Goal: Information Seeking & Learning: Learn about a topic

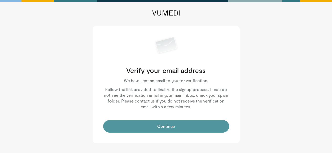
click at [160, 129] on button "Continue" at bounding box center [166, 126] width 126 height 13
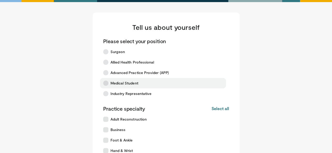
click at [116, 86] on label "Medical Student" at bounding box center [163, 83] width 126 height 10
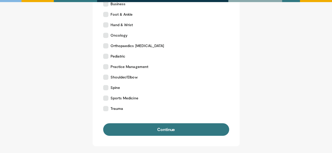
scroll to position [26, 0]
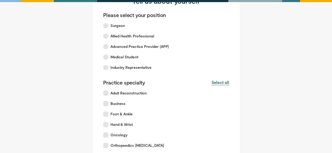
click at [217, 81] on button "Select all" at bounding box center [220, 83] width 18 height 6
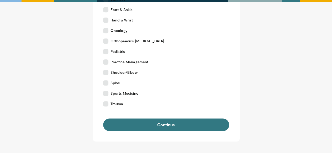
scroll to position [131, 0]
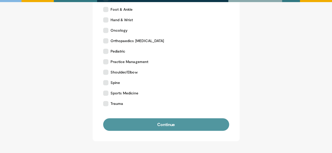
click at [173, 122] on button "Continue" at bounding box center [166, 125] width 126 height 13
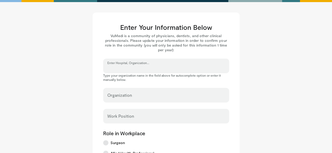
click at [131, 67] on input "Enter Hospital, Organization..." at bounding box center [165, 69] width 117 height 6
click at [129, 70] on input "Enter Hospital, Organization..." at bounding box center [165, 69] width 117 height 6
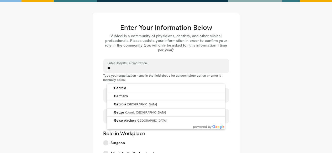
type input "*"
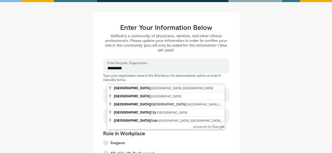
type input "**********"
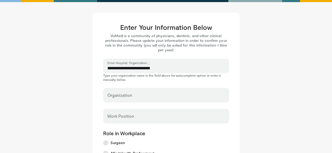
select select "**"
type input "*********"
click at [120, 117] on input "Work Position" at bounding box center [165, 119] width 117 height 6
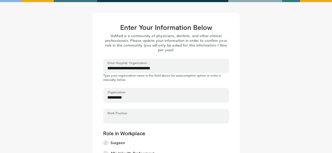
click at [121, 120] on input "Work Position" at bounding box center [165, 119] width 117 height 6
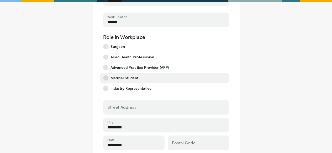
scroll to position [105, 0]
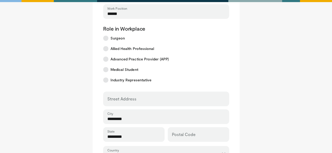
type input "******"
click at [130, 98] on div "Street Address" at bounding box center [166, 99] width 126 height 15
click at [121, 101] on input "Street Address" at bounding box center [165, 102] width 117 height 6
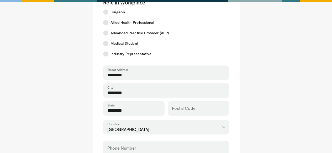
scroll to position [184, 0]
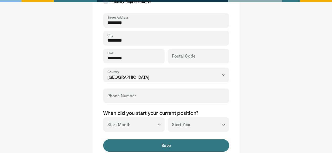
type input "*********"
click at [128, 98] on input "Phone Number" at bounding box center [165, 98] width 117 height 6
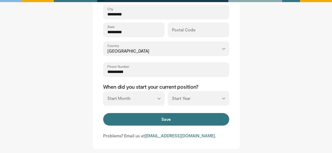
type input "**********"
click at [159, 97] on select "*** ******* ******** ***** ***** *** **** **** ****** ********* ******* *******…" at bounding box center [133, 98] width 61 height 15
select select "*"
click at [103, 91] on select "*** ******* ******** ***** ***** *** **** **** ****** ********* ******* *******…" at bounding box center [133, 98] width 61 height 15
click at [223, 98] on select "*** **** **** **** **** **** **** **** **** **** **** **** **** **** **** **** …" at bounding box center [198, 98] width 61 height 15
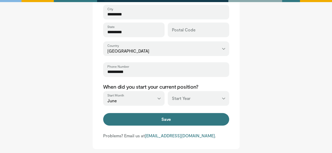
select select "****"
click at [168, 91] on select "*** **** **** **** **** **** **** **** **** **** **** **** **** **** **** **** …" at bounding box center [198, 98] width 61 height 15
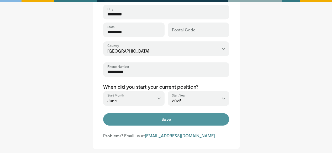
click at [160, 120] on button "Save" at bounding box center [166, 119] width 126 height 13
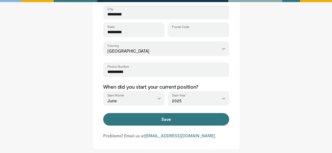
click at [189, 31] on input "Postal Code" at bounding box center [198, 32] width 53 height 6
type input "******"
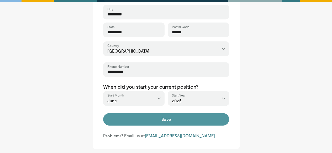
click at [186, 118] on button "Save" at bounding box center [166, 119] width 126 height 13
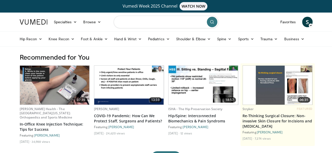
click at [158, 22] on input "Search topics, interventions" at bounding box center [166, 22] width 105 height 13
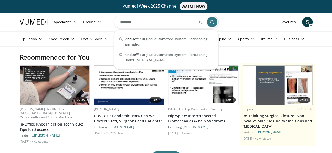
type input "*******"
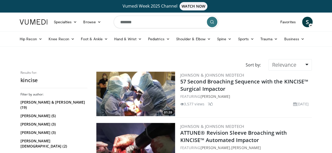
click at [157, 90] on img at bounding box center [135, 94] width 79 height 45
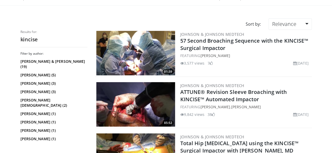
scroll to position [52, 0]
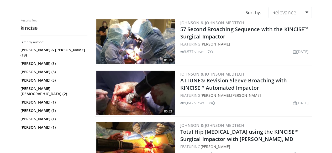
click at [146, 98] on img at bounding box center [135, 93] width 79 height 45
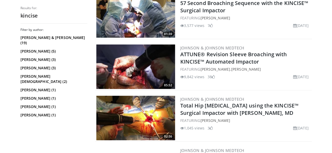
click at [125, 112] on img at bounding box center [135, 118] width 79 height 45
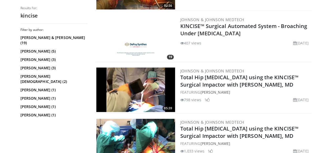
scroll to position [236, 0]
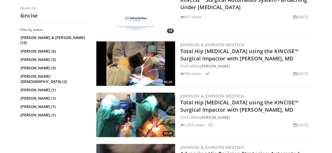
click at [132, 73] on img at bounding box center [135, 63] width 79 height 45
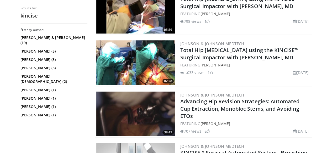
scroll to position [315, 0]
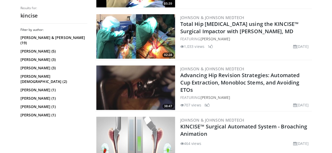
click at [147, 87] on img at bounding box center [135, 88] width 79 height 45
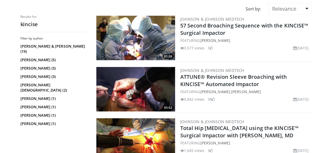
scroll to position [0, 0]
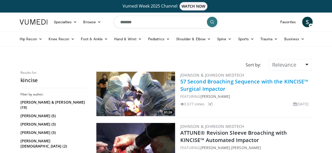
click at [196, 81] on link "57 Second Broaching Sequence with the KINCISE™ Surgical Impactor" at bounding box center [244, 85] width 128 height 14
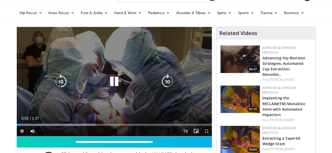
scroll to position [52, 0]
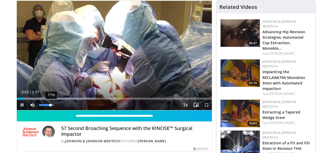
click at [39, 106] on div "77%" at bounding box center [46, 105] width 15 height 2
drag, startPoint x: 38, startPoint y: 115, endPoint x: 43, endPoint y: 115, distance: 5.3
click at [43, 110] on div "Mute 100%" at bounding box center [45, 105] width 37 height 10
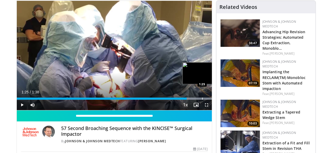
click at [202, 100] on div "Progress Bar" at bounding box center [202, 99] width 1 height 2
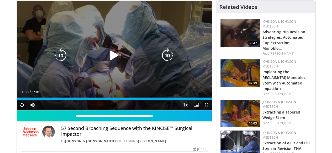
scroll to position [0, 0]
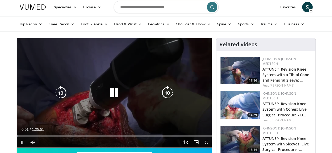
scroll to position [26, 0]
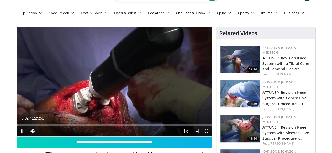
click at [39, 136] on div "Current Time 0:02 / Duration 1:25:51 Pause Skip Backward Skip Forward Mute Load…" at bounding box center [114, 131] width 195 height 10
click at [43, 136] on div "Current Time 0:03 / Duration 1:25:51 Pause Skip Backward Skip Forward Mute Load…" at bounding box center [114, 131] width 195 height 10
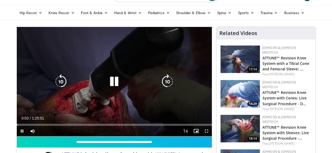
click at [0, 0] on div "Progress Bar" at bounding box center [0, 0] width 0 height 0
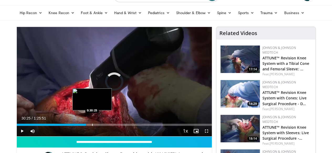
click at [79, 126] on div "Loaded : 20.19% 0:16:46 0:30:25" at bounding box center [114, 123] width 195 height 5
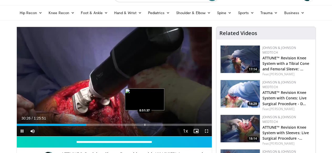
click at [144, 126] on div "Progress Bar" at bounding box center [144, 125] width 1 height 2
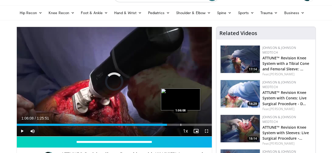
click at [180, 126] on div "Progress Bar" at bounding box center [180, 125] width 1 height 2
click at [176, 126] on div "Progress Bar" at bounding box center [176, 125] width 1 height 2
click at [165, 126] on div "Loaded : 76.45% 1:04:31 1:05:17" at bounding box center [114, 125] width 195 height 2
click at [166, 126] on div "Loaded : 77.22% 1:05:14 1:05:49" at bounding box center [114, 125] width 195 height 2
click at [177, 126] on div "Progress Bar" at bounding box center [177, 125] width 1 height 2
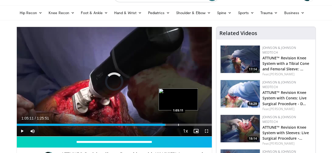
click at [178, 126] on div "Progress Bar" at bounding box center [178, 125] width 1 height 2
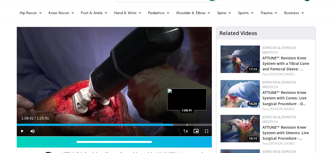
click at [187, 126] on div "Progress Bar" at bounding box center [187, 125] width 1 height 2
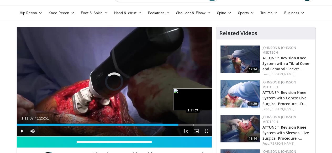
click at [193, 126] on div "Progress Bar" at bounding box center [193, 125] width 1 height 2
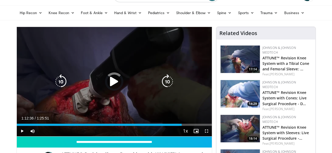
click at [183, 126] on div "Loaded : 83.19% 1:12:36 1:12:11" at bounding box center [114, 125] width 195 height 2
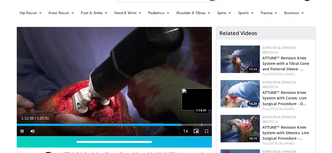
click at [201, 126] on div "Progress Bar" at bounding box center [201, 125] width 1 height 2
click at [208, 126] on div "Progress Bar" at bounding box center [208, 125] width 1 height 2
click at [211, 126] on div "Progress Bar" at bounding box center [211, 125] width 1 height 2
click at [216, 126] on div "Progress Bar" at bounding box center [216, 125] width 1 height 2
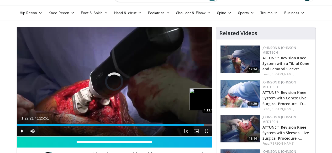
click at [220, 126] on div "Progress Bar" at bounding box center [220, 125] width 1 height 2
click at [224, 126] on div "Progress Bar" at bounding box center [224, 125] width 1 height 2
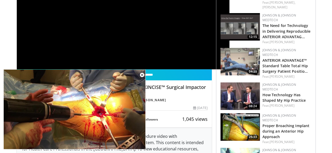
scroll to position [79, 0]
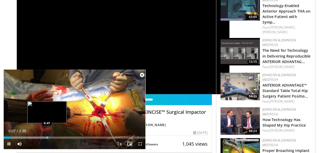
click at [47, 137] on div "Progress Bar" at bounding box center [26, 138] width 45 height 2
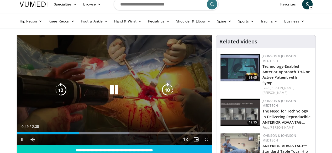
scroll to position [26, 0]
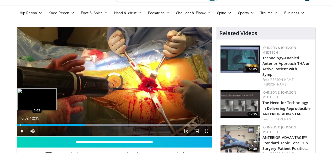
click at [17, 126] on div "0:02" at bounding box center [51, 125] width 68 height 2
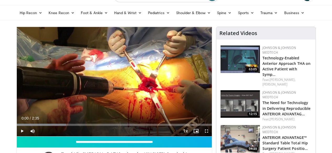
drag, startPoint x: 7, startPoint y: 135, endPoint x: 0, endPoint y: 134, distance: 6.7
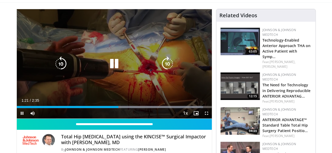
scroll to position [52, 0]
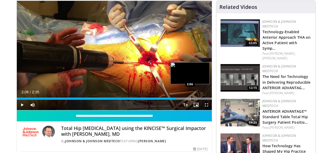
click at [176, 100] on div "Loaded : 100.00% 2:06 2:06" at bounding box center [114, 97] width 195 height 5
click at [183, 100] on div "Progress Bar" at bounding box center [183, 99] width 1 height 2
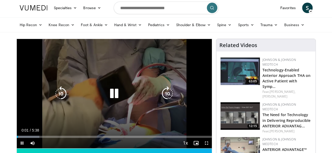
scroll to position [26, 0]
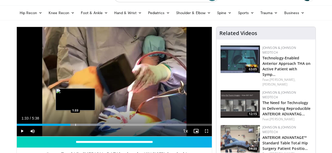
click at [62, 126] on div "Loaded : 43.93% 1:28 1:33" at bounding box center [114, 123] width 195 height 5
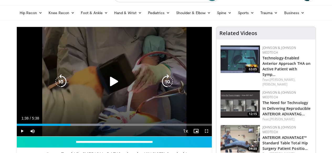
click at [65, 126] on div "Progress Bar" at bounding box center [77, 125] width 49 height 2
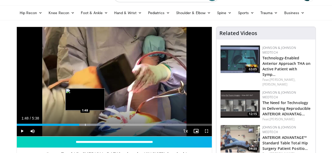
click at [85, 126] on div "Progress Bar" at bounding box center [85, 125] width 1 height 2
click at [83, 126] on div "Progress Bar" at bounding box center [83, 125] width 1 height 2
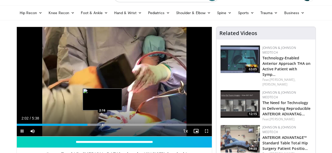
click at [102, 126] on div "Progress Bar" at bounding box center [102, 125] width 1 height 2
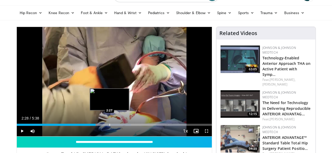
click at [97, 126] on div "Progress Bar" at bounding box center [104, 125] width 52 height 2
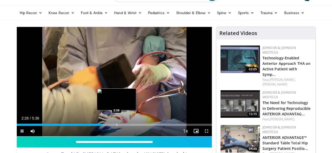
click at [103, 126] on div "Loaded : 58.57% 2:28 2:38" at bounding box center [114, 123] width 195 height 5
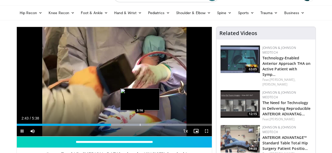
click at [140, 126] on div "Progress Bar" at bounding box center [140, 125] width 1 height 2
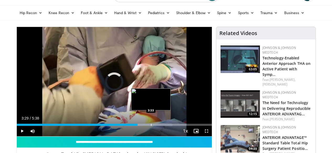
click at [151, 126] on div "Progress Bar" at bounding box center [151, 125] width 1 height 2
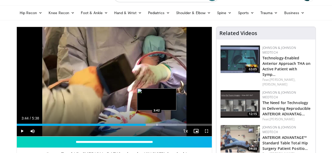
click at [144, 126] on div "Loaded : 82.01% 3:44 3:42" at bounding box center [114, 125] width 195 height 2
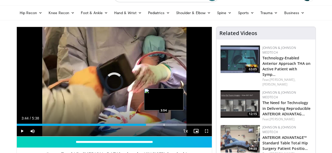
click at [164, 126] on div "Progress Bar" at bounding box center [164, 125] width 1 height 2
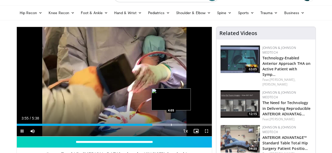
click at [158, 126] on div "Loaded : 84.94% 3:55 4:05" at bounding box center [114, 123] width 195 height 5
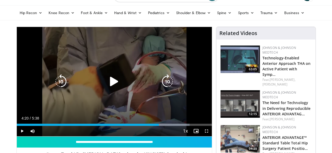
click at [167, 126] on div "Loaded : 88.69% 4:06 4:05" at bounding box center [114, 123] width 195 height 5
click at [169, 126] on div "Loaded : 94.60% 4:24 4:05" at bounding box center [114, 123] width 195 height 5
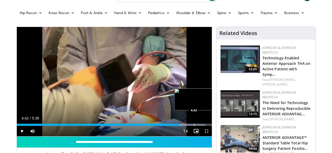
click at [194, 126] on div "Progress Bar" at bounding box center [194, 125] width 1 height 2
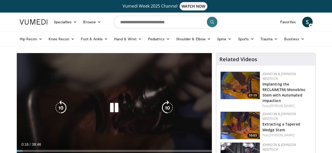
scroll to position [26, 0]
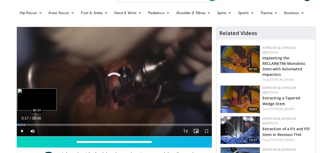
click at [24, 126] on div "Progress Bar" at bounding box center [24, 125] width 1 height 2
click at [19, 126] on div "Progress Bar" at bounding box center [19, 125] width 1 height 2
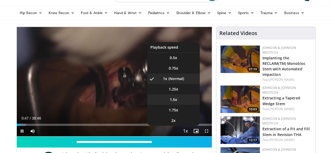
click at [184, 105] on li "1.5x" at bounding box center [173, 100] width 52 height 10
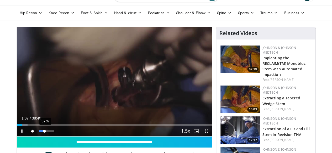
click at [39, 132] on div "37%" at bounding box center [46, 132] width 15 height 2
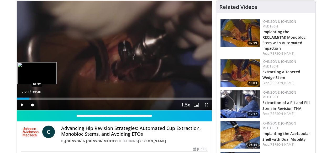
click at [17, 100] on div "Loaded : 7.31% 02:29 02:32" at bounding box center [114, 99] width 195 height 2
click at [29, 100] on div "Progress Bar" at bounding box center [33, 99] width 8 height 2
click at [25, 100] on div "Loaded : 10.72% 03:58 03:55" at bounding box center [114, 97] width 195 height 5
click at [44, 100] on div "Progress Bar" at bounding box center [44, 99] width 1 height 2
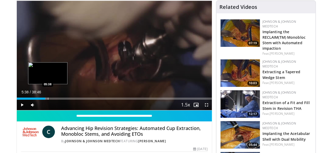
click at [48, 100] on div "Progress Bar" at bounding box center [48, 99] width 1 height 2
click at [53, 100] on div "Progress Bar" at bounding box center [53, 99] width 1 height 2
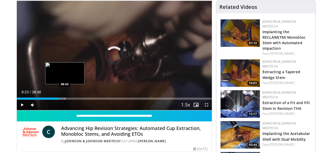
click at [51, 100] on div "Loaded : 24.46% 08:23 08:45" at bounding box center [114, 99] width 195 height 2
click at [67, 100] on div "Progress Bar" at bounding box center [67, 99] width 1 height 2
click at [70, 100] on div "Progress Bar" at bounding box center [70, 99] width 1 height 2
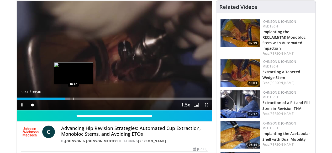
click at [73, 100] on div "Progress Bar" at bounding box center [73, 99] width 1 height 2
click at [77, 100] on div "Progress Bar" at bounding box center [77, 99] width 1 height 2
click at [81, 100] on div "Progress Bar" at bounding box center [81, 99] width 1 height 2
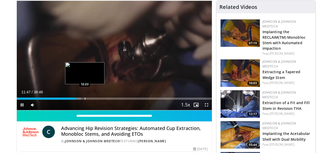
click at [85, 100] on div "Progress Bar" at bounding box center [85, 99] width 1 height 2
click at [89, 100] on div "Progress Bar" at bounding box center [89, 99] width 1 height 2
click at [92, 100] on div "Progress Bar" at bounding box center [92, 99] width 1 height 2
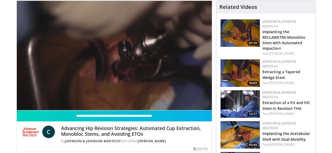
click at [83, 109] on video-js "**********" at bounding box center [114, 56] width 195 height 110
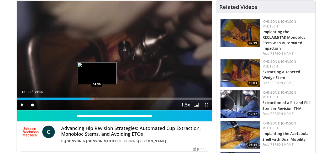
click at [97, 100] on div "Progress Bar" at bounding box center [97, 99] width 1 height 2
click at [99, 100] on div "Progress Bar" at bounding box center [99, 99] width 1 height 2
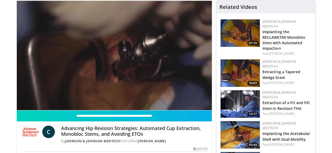
click at [89, 109] on video-js "**********" at bounding box center [114, 56] width 195 height 110
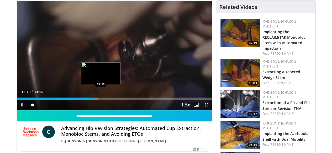
click at [101, 100] on div "Progress Bar" at bounding box center [101, 99] width 1 height 2
click at [92, 100] on div "Progress Bar" at bounding box center [96, 99] width 8 height 2
click at [108, 100] on div "Progress Bar" at bounding box center [108, 99] width 1 height 2
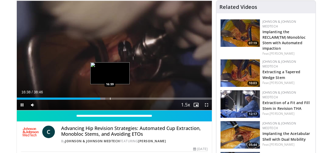
click at [110, 100] on div "Progress Bar" at bounding box center [110, 99] width 1 height 2
click at [112, 100] on div "Progress Bar" at bounding box center [112, 99] width 1 height 2
click at [116, 100] on div "Progress Bar" at bounding box center [116, 99] width 1 height 2
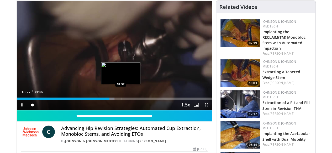
click at [121, 100] on div "Progress Bar" at bounding box center [121, 99] width 1 height 2
click at [122, 100] on div "Progress Bar" at bounding box center [122, 99] width 1 height 2
click at [128, 100] on div "Progress Bar" at bounding box center [128, 99] width 1 height 2
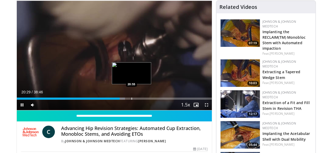
click at [119, 100] on div "Progress Bar" at bounding box center [122, 99] width 6 height 2
click at [135, 100] on div "Progress Bar" at bounding box center [135, 99] width 1 height 2
click at [139, 100] on div "Progress Bar" at bounding box center [139, 99] width 1 height 2
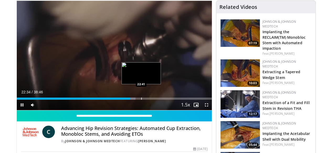
click at [141, 100] on div "Progress Bar" at bounding box center [141, 99] width 1 height 2
click at [143, 100] on div "Progress Bar" at bounding box center [143, 99] width 1 height 2
click at [144, 100] on div "Progress Bar" at bounding box center [144, 99] width 1 height 2
click at [146, 100] on div "Progress Bar" at bounding box center [146, 99] width 1 height 2
click at [148, 100] on div "Progress Bar" at bounding box center [148, 99] width 1 height 2
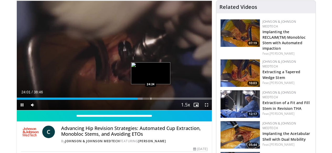
click at [151, 100] on div "Progress Bar" at bounding box center [151, 99] width 1 height 2
click at [153, 100] on div "Progress Bar" at bounding box center [153, 99] width 1 height 2
click at [159, 100] on div "Progress Bar" at bounding box center [159, 99] width 1 height 2
click at [160, 100] on div "Progress Bar" at bounding box center [160, 99] width 1 height 2
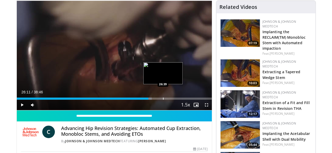
click at [163, 100] on div "Progress Bar" at bounding box center [163, 99] width 1 height 2
click at [166, 100] on div "Progress Bar" at bounding box center [166, 99] width 1 height 2
click at [167, 100] on div "Progress Bar" at bounding box center [167, 99] width 1 height 2
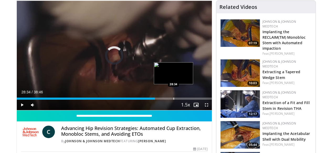
click at [173, 100] on div "Progress Bar" at bounding box center [173, 99] width 1 height 2
click at [175, 100] on div "Progress Bar" at bounding box center [175, 99] width 1 height 2
click at [165, 100] on div "Loaded : 76.58% 28:58 29:29" at bounding box center [114, 99] width 195 height 2
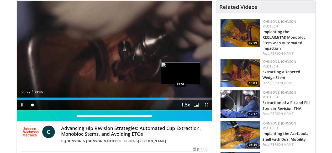
click at [180, 100] on div "Progress Bar" at bounding box center [180, 99] width 1 height 2
click at [184, 100] on div "Progress Bar" at bounding box center [184, 99] width 1 height 2
click at [187, 100] on div "Progress Bar" at bounding box center [187, 99] width 1 height 2
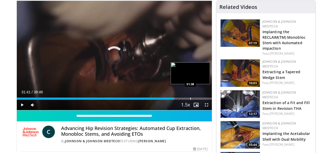
click at [190, 100] on div "Progress Bar" at bounding box center [190, 99] width 1 height 2
click at [178, 100] on div "Loaded : 82.60% 31:42 31:44" at bounding box center [114, 99] width 195 height 2
click at [193, 100] on div "Progress Bar" at bounding box center [193, 99] width 1 height 2
click at [183, 100] on div "Loaded : 86.25% 32:25 32:53" at bounding box center [114, 99] width 195 height 2
click at [199, 100] on div "Progress Bar" at bounding box center [199, 99] width 1 height 2
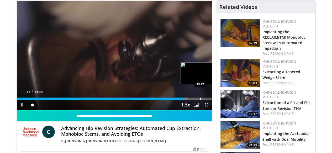
click at [200, 100] on div "Progress Bar" at bounding box center [200, 99] width 1 height 2
click at [202, 100] on div "Progress Bar" at bounding box center [202, 99] width 1 height 2
click at [205, 100] on div "Progress Bar" at bounding box center [205, 99] width 1 height 2
click at [208, 100] on div "Progress Bar" at bounding box center [208, 99] width 1 height 2
click at [210, 100] on div "Progress Bar" at bounding box center [210, 99] width 1 height 2
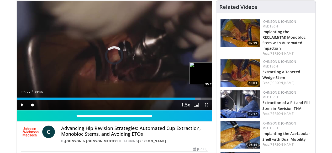
click at [213, 100] on div "Progress Bar" at bounding box center [213, 99] width 1 height 2
click at [216, 100] on div "Progress Bar" at bounding box center [216, 99] width 1 height 2
click at [219, 100] on div "Progress Bar" at bounding box center [219, 99] width 1 height 2
click at [222, 100] on div "Progress Bar" at bounding box center [222, 99] width 1 height 2
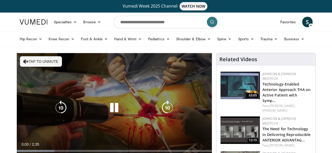
scroll to position [26, 0]
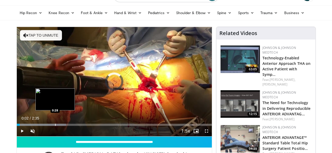
click at [55, 126] on div "Progress Bar" at bounding box center [55, 125] width 1 height 2
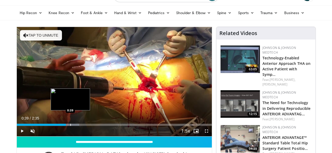
click at [70, 126] on div "Progress Bar" at bounding box center [70, 125] width 1 height 2
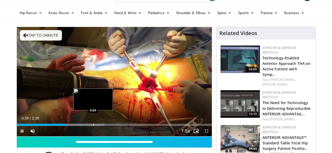
click at [80, 126] on div "Loaded : 44.97% 0:39 0:55" at bounding box center [114, 123] width 195 height 5
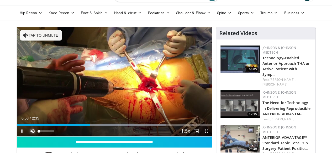
click at [27, 137] on span "Video Player" at bounding box center [32, 131] width 10 height 10
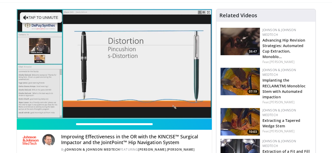
scroll to position [52, 0]
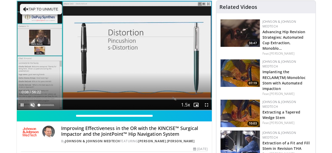
click at [27, 110] on span "Video Player" at bounding box center [32, 105] width 10 height 10
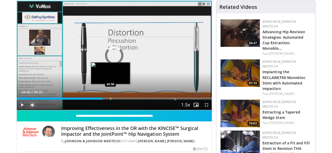
click at [97, 100] on div "Loaded : 0.00% 00:48 24:50" at bounding box center [114, 97] width 195 height 5
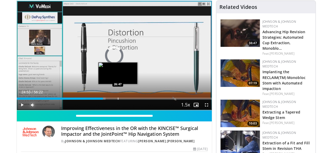
click at [118, 100] on div "Progress Bar" at bounding box center [118, 99] width 1 height 2
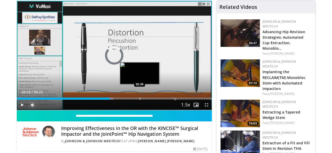
click at [140, 100] on div "Progress Bar" at bounding box center [140, 99] width 1 height 2
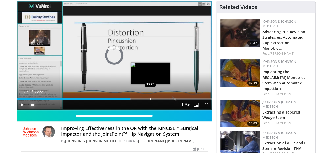
click at [150, 100] on div "Progress Bar" at bounding box center [150, 99] width 1 height 2
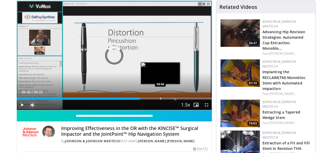
click at [160, 100] on div "Progress Bar" at bounding box center [160, 99] width 1 height 2
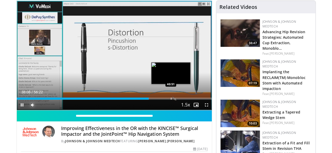
click at [171, 100] on div "Progress Bar" at bounding box center [171, 99] width 1 height 2
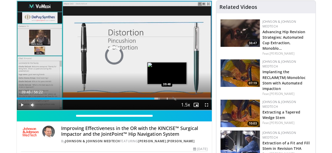
click at [167, 100] on div "Progress Bar" at bounding box center [167, 99] width 1 height 2
click at [168, 100] on div "Progress Bar" at bounding box center [168, 99] width 1 height 2
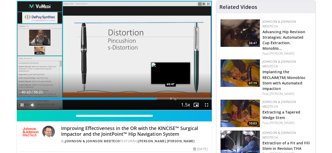
click at [170, 100] on div "Progress Bar" at bounding box center [170, 99] width 1 height 2
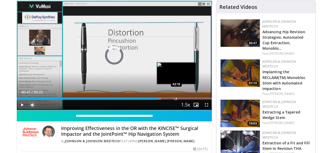
click at [176, 100] on div "Progress Bar" at bounding box center [176, 99] width 1 height 2
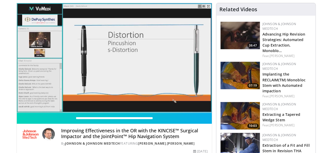
scroll to position [0, 0]
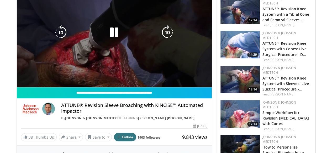
scroll to position [79, 0]
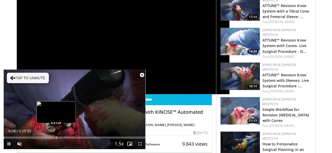
click at [56, 139] on div "Progress Bar" at bounding box center [56, 138] width 1 height 2
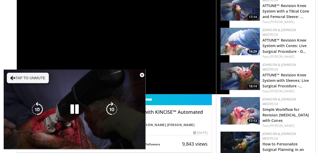
click at [128, 139] on video-js "**********" at bounding box center [75, 110] width 142 height 80
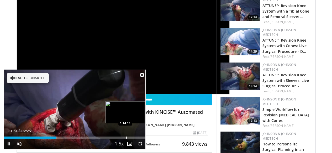
click at [126, 137] on div "Loaded : 37.74% 0:31:52 1:14:15" at bounding box center [75, 138] width 142 height 2
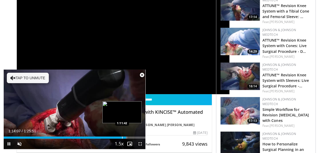
click at [122, 137] on div "1:14:07" at bounding box center [65, 138] width 122 height 2
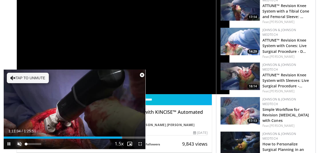
click at [18, 144] on span "Video Player" at bounding box center [19, 144] width 10 height 10
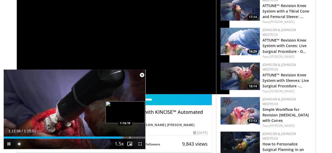
click at [130, 137] on div "Progress Bar" at bounding box center [130, 138] width 1 height 2
click at [133, 138] on div "Progress Bar" at bounding box center [133, 138] width 1 height 2
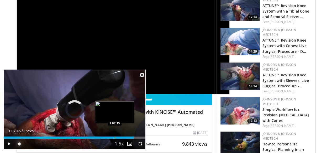
click at [115, 138] on div "Progress Bar" at bounding box center [115, 138] width 1 height 2
click at [107, 138] on div "Loaded : 78.56% 1:02:29 1:02:48" at bounding box center [75, 138] width 142 height 2
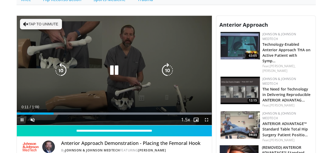
scroll to position [157, 0]
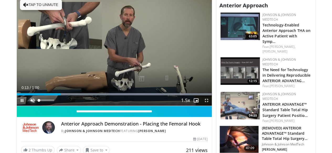
click at [27, 106] on span "Video Player" at bounding box center [32, 100] width 10 height 10
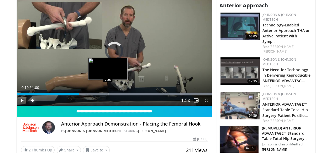
click at [94, 95] on div "Progress Bar" at bounding box center [114, 94] width 195 height 2
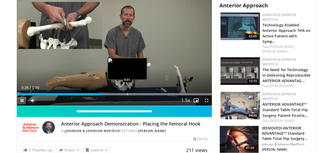
click at [114, 95] on div "Loaded : 100.00% 0:26 0:31" at bounding box center [114, 92] width 195 height 5
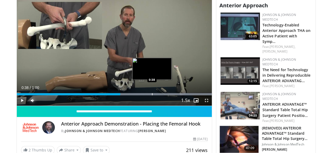
click at [152, 95] on div "Progress Bar" at bounding box center [152, 94] width 1 height 2
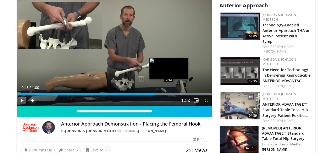
click at [155, 95] on div "Loaded : 100.00% 0:43 0:43" at bounding box center [114, 92] width 195 height 5
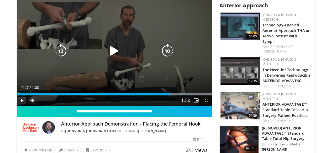
click at [170, 95] on div "Loaded : 100.00% 0:47 0:43" at bounding box center [114, 94] width 195 height 2
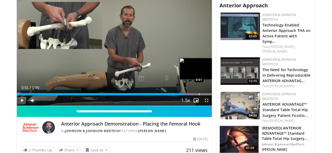
click at [199, 95] on div "Progress Bar" at bounding box center [199, 94] width 1 height 2
click at [211, 95] on div "Progress Bar" at bounding box center [211, 94] width 1 height 2
click at [219, 95] on div "Progress Bar" at bounding box center [219, 94] width 1 height 2
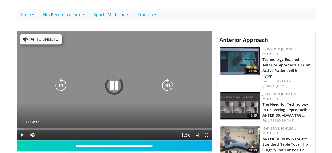
scroll to position [131, 0]
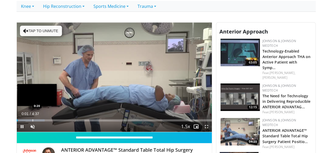
click at [19, 122] on div "Loaded : 14.34% 0:01 0:20" at bounding box center [114, 119] width 195 height 5
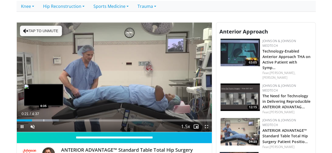
click at [44, 122] on div "Progress Bar" at bounding box center [44, 121] width 1 height 2
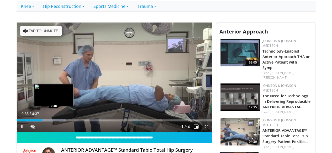
click at [43, 122] on div "Loaded : 25.21% 0:35 0:48" at bounding box center [114, 119] width 195 height 5
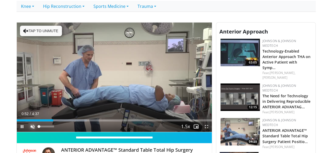
click at [27, 132] on span "Video Player" at bounding box center [32, 127] width 10 height 10
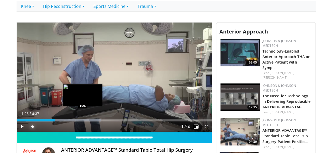
click at [70, 122] on div "Progress Bar" at bounding box center [67, 121] width 68 height 2
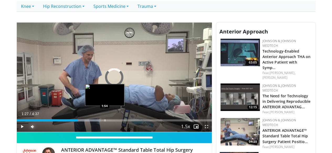
click at [105, 122] on div "Progress Bar" at bounding box center [105, 121] width 1 height 2
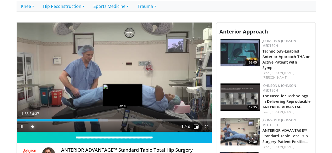
click at [122, 122] on div "Progress Bar" at bounding box center [122, 121] width 1 height 2
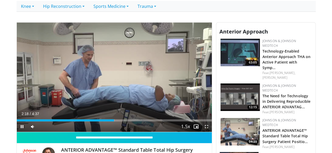
click at [131, 131] on div "Current Time 2:18 / Duration 4:37 Pause Skip Backward Skip Forward Mute Loaded …" at bounding box center [114, 127] width 195 height 10
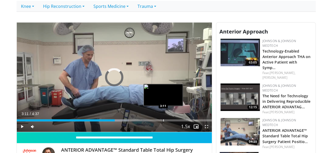
click at [163, 122] on div "Progress Bar" at bounding box center [163, 121] width 1 height 2
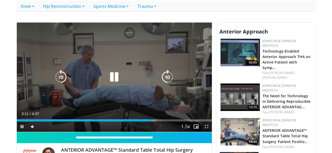
click at [172, 131] on div "Current Time 3:11 / Duration 4:37 Pause Skip Backward Skip Forward Mute Loaded …" at bounding box center [114, 127] width 195 height 10
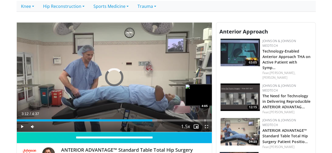
click at [205, 122] on div "Progress Bar" at bounding box center [205, 121] width 1 height 2
click at [219, 122] on div "Progress Bar" at bounding box center [219, 121] width 1 height 2
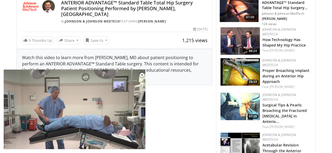
scroll to position [262, 0]
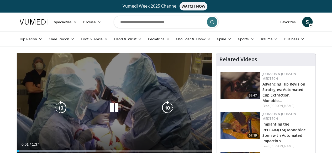
scroll to position [26, 0]
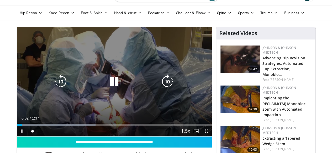
click at [110, 86] on icon "Video Player" at bounding box center [114, 81] width 15 height 15
